Goal: Check status: Check status

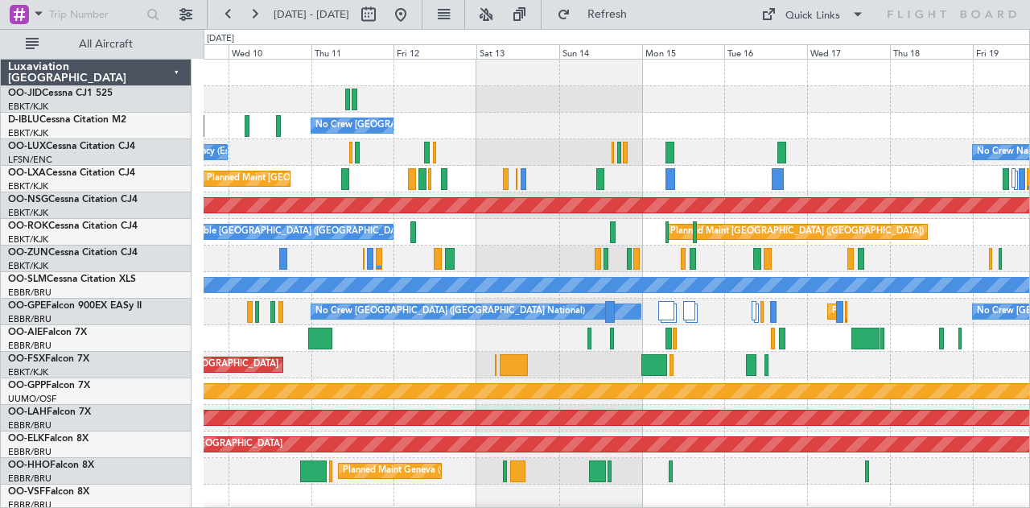
click at [295, 174] on div "Planned Maint [GEOGRAPHIC_DATA] ([GEOGRAPHIC_DATA] National)" at bounding box center [616, 179] width 826 height 27
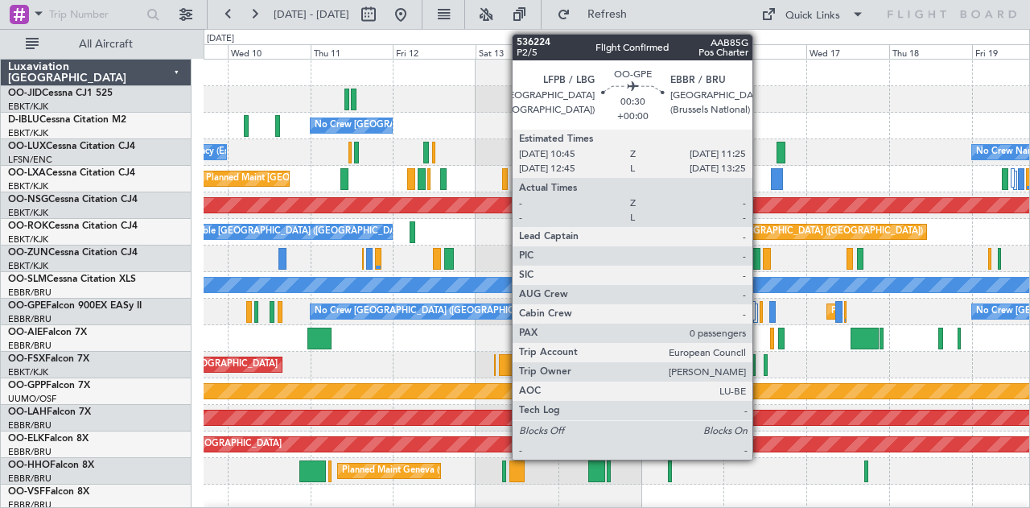
click at [760, 313] on div at bounding box center [760, 312] width 2 height 22
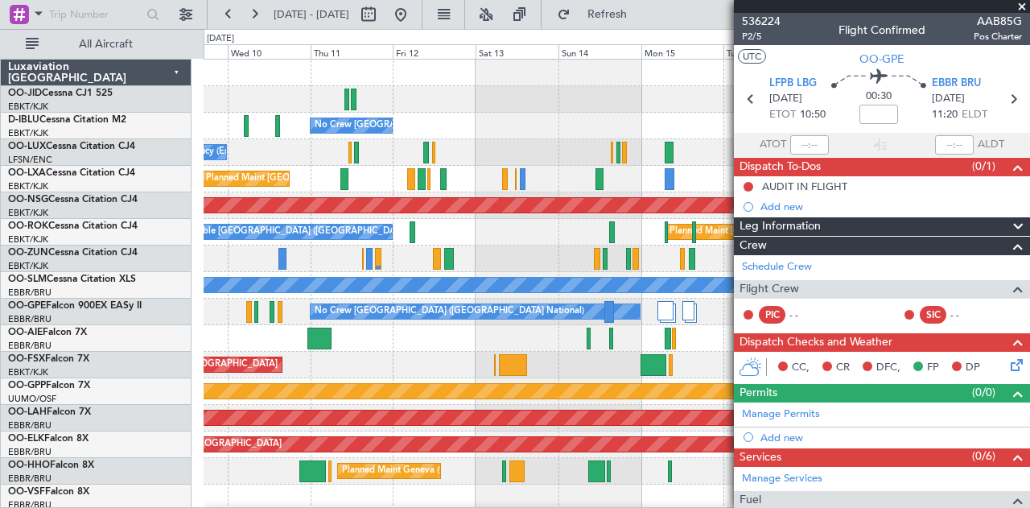
click at [594, 360] on div "Planned Maint Kortrijk-[GEOGRAPHIC_DATA]" at bounding box center [616, 364] width 826 height 27
click at [1025, 2] on span at bounding box center [1021, 7] width 16 height 14
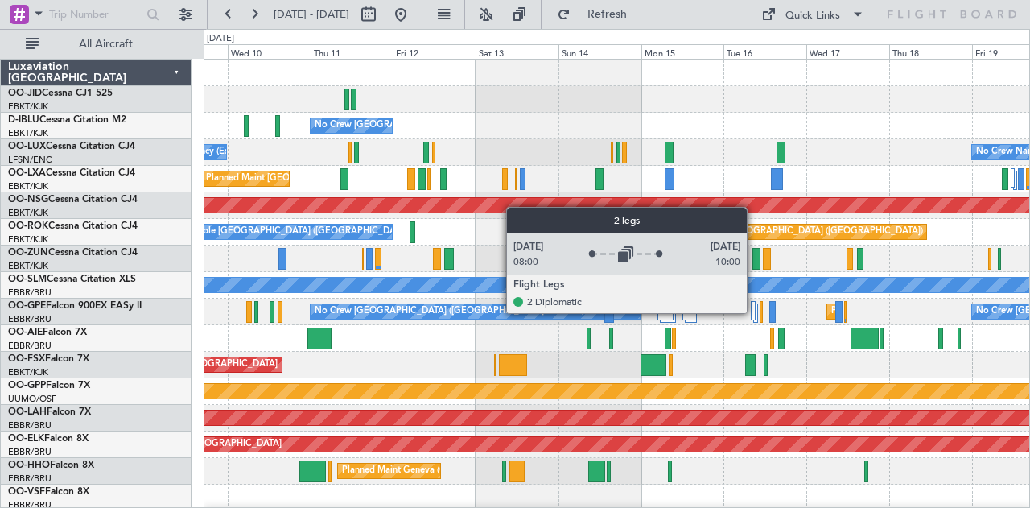
click at [755, 301] on div at bounding box center [753, 301] width 7 height 0
